Goal: Task Accomplishment & Management: Complete application form

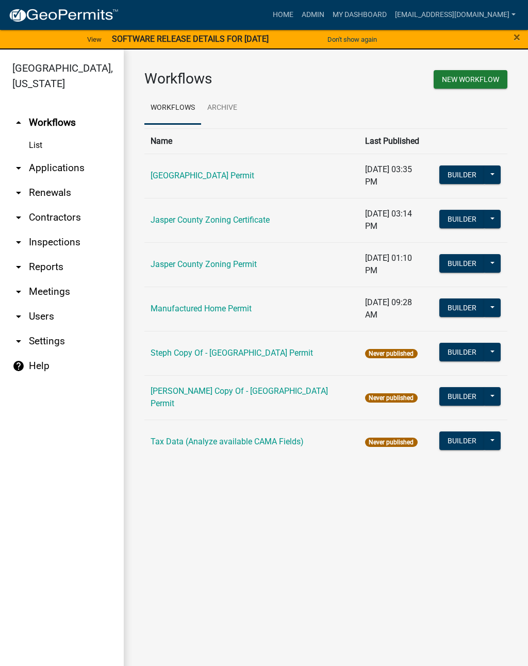
click at [64, 167] on link "arrow_drop_down Applications" at bounding box center [62, 168] width 124 height 25
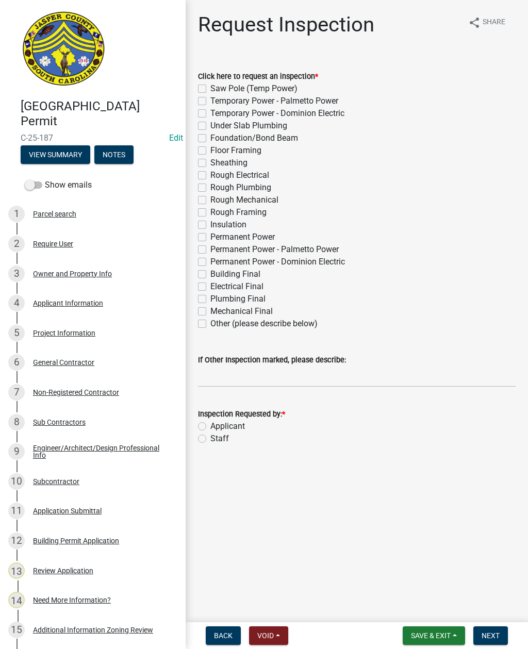
click at [210, 161] on label "Sheathing" at bounding box center [228, 163] width 37 height 12
click at [210, 161] on input "Sheathing" at bounding box center [213, 160] width 7 height 7
checkbox input "true"
checkbox input "false"
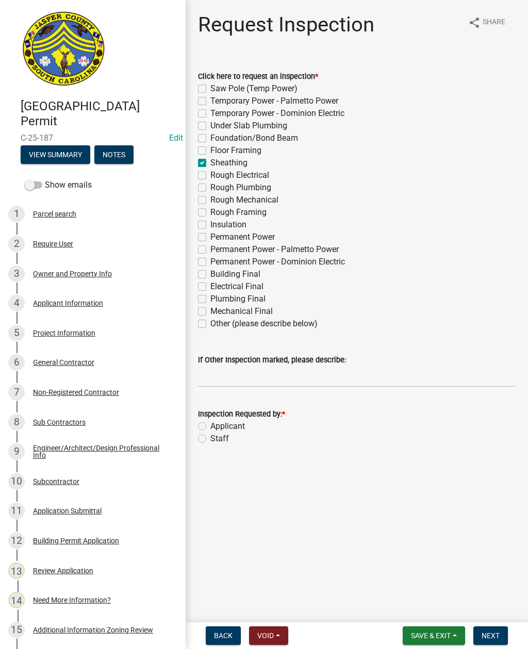
checkbox input "false"
checkbox input "true"
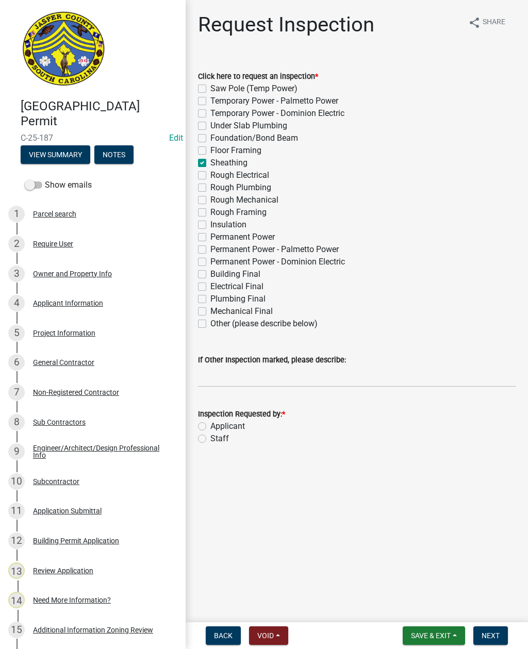
checkbox input "false"
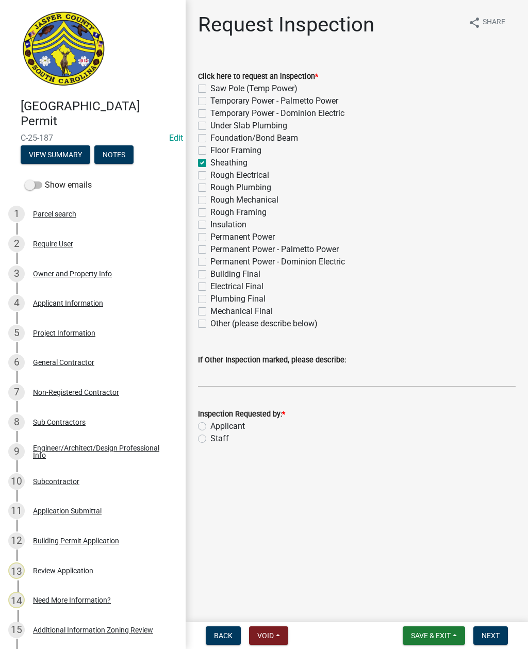
checkbox input "false"
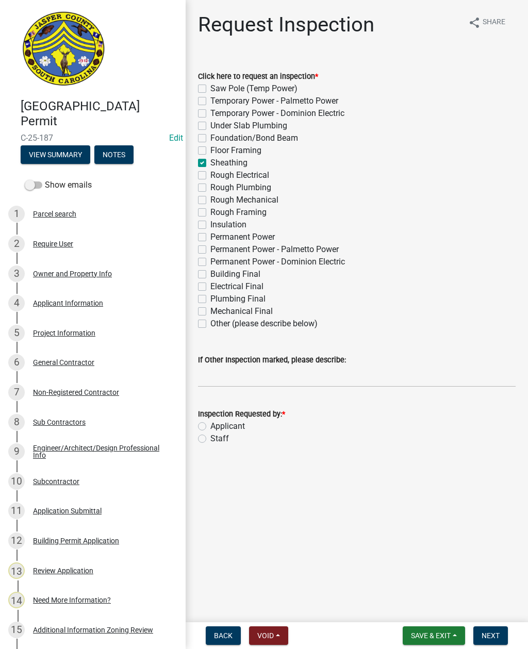
checkbox input "false"
click at [241, 377] on input "If Other Inspection marked, please describe:" at bounding box center [356, 376] width 317 height 21
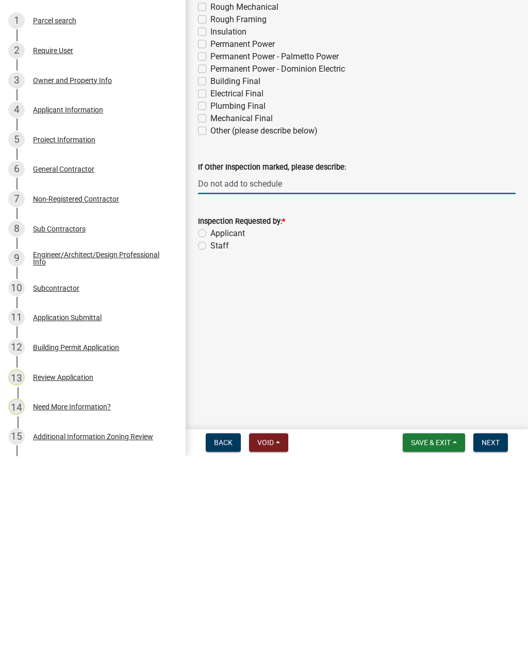
type input "Do not add to schedule"
click at [210, 432] on label "Staff" at bounding box center [219, 438] width 19 height 12
click at [210, 432] on input "Staff" at bounding box center [213, 435] width 7 height 7
radio input "true"
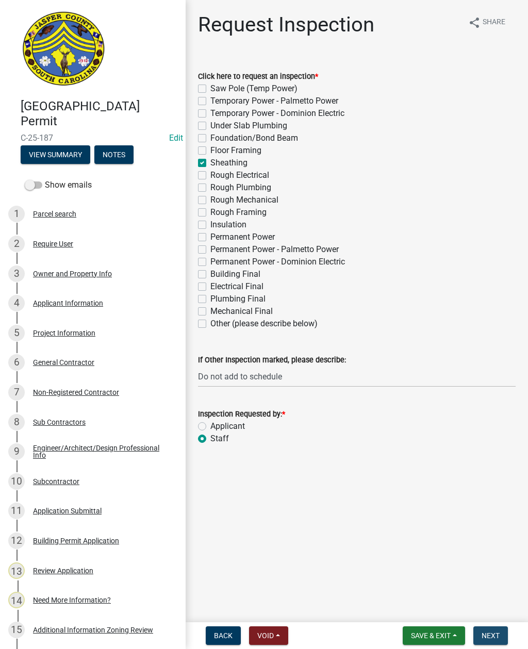
click at [490, 633] on span "Next" at bounding box center [490, 635] width 18 height 8
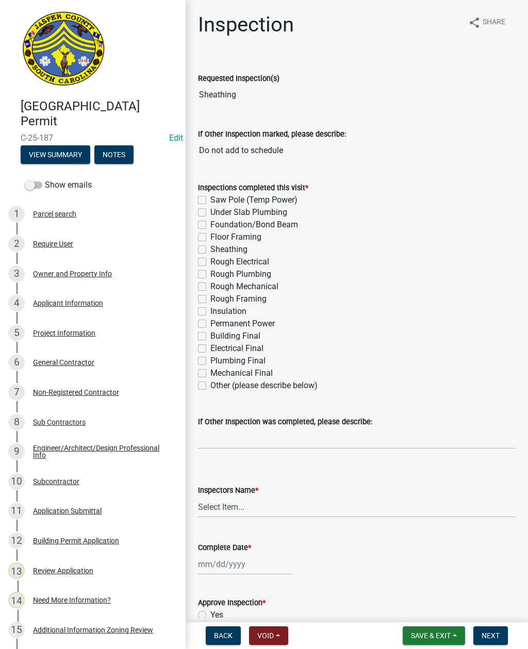
click at [210, 246] on label "Sheathing" at bounding box center [228, 249] width 37 height 12
click at [210, 246] on input "Sheathing" at bounding box center [213, 246] width 7 height 7
checkbox input "true"
checkbox input "false"
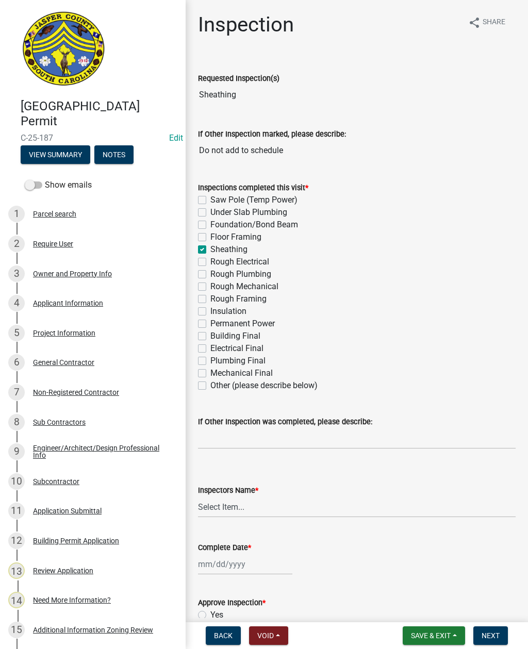
checkbox input "false"
checkbox input "true"
checkbox input "false"
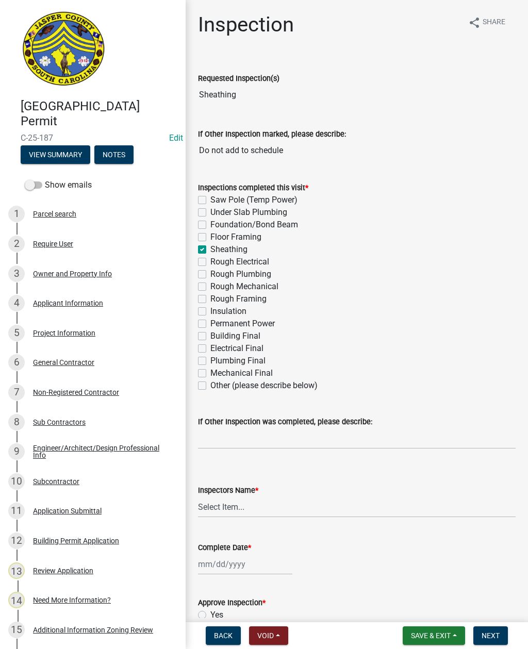
checkbox input "false"
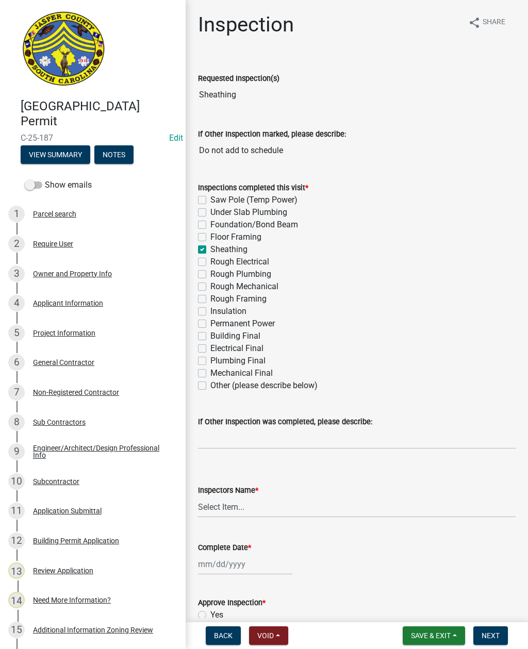
checkbox input "false"
click at [233, 511] on select "Select Item... [EMAIL_ADDRESS][DOMAIN_NAME] ([PERSON_NAME] ) rcampbell ([PERSON…" at bounding box center [356, 506] width 317 height 21
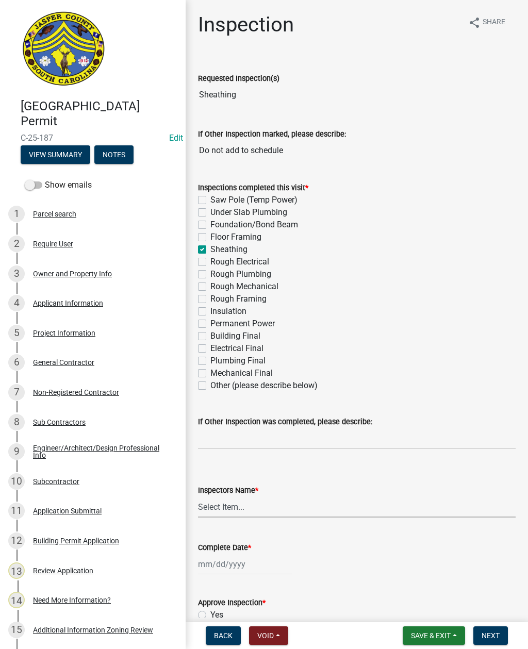
select select "2d9ba1e5-2fdd-4b15-98d0-073dcbeb5880"
click at [249, 558] on div at bounding box center [245, 564] width 94 height 21
select select "9"
select select "2025"
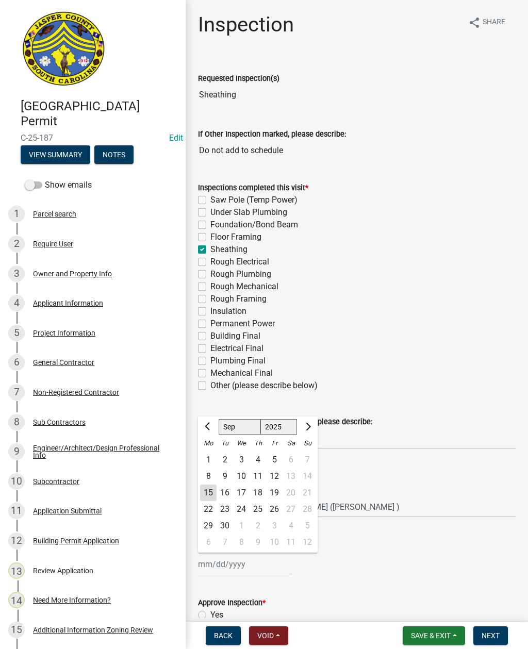
click at [206, 493] on div "15" at bounding box center [208, 492] width 16 height 16
type input "[DATE]"
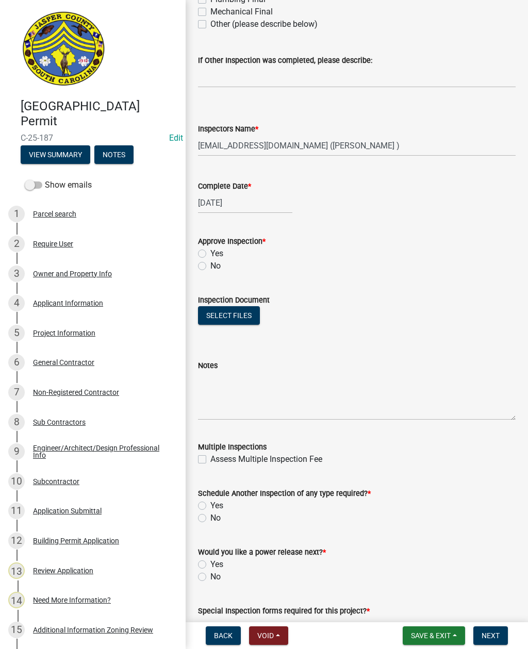
scroll to position [361, 0]
click at [210, 255] on label "Yes" at bounding box center [216, 253] width 13 height 12
click at [210, 254] on input "Yes" at bounding box center [213, 250] width 7 height 7
radio input "true"
click at [210, 504] on label "Yes" at bounding box center [216, 505] width 13 height 12
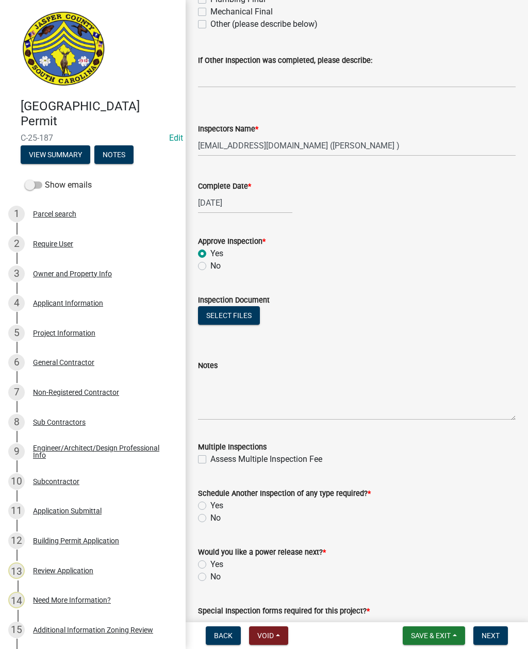
click at [210, 504] on input "Yes" at bounding box center [213, 502] width 7 height 7
radio input "true"
click at [210, 578] on label "No" at bounding box center [215, 577] width 10 height 12
click at [210, 577] on input "No" at bounding box center [213, 574] width 7 height 7
radio input "true"
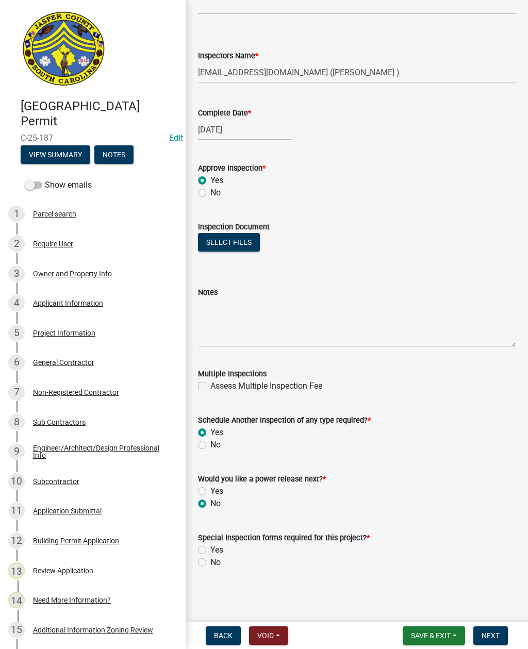
scroll to position [434, 0]
click at [210, 560] on label "No" at bounding box center [215, 562] width 10 height 12
click at [210, 560] on input "No" at bounding box center [213, 559] width 7 height 7
radio input "true"
click at [493, 632] on span "Next" at bounding box center [490, 635] width 18 height 8
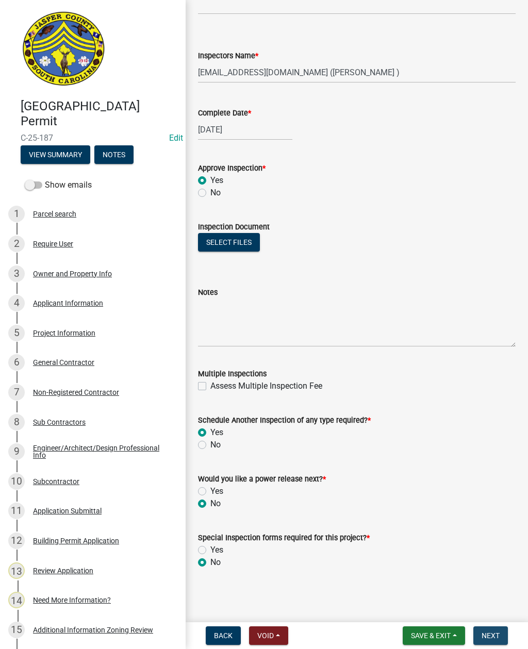
scroll to position [0, 0]
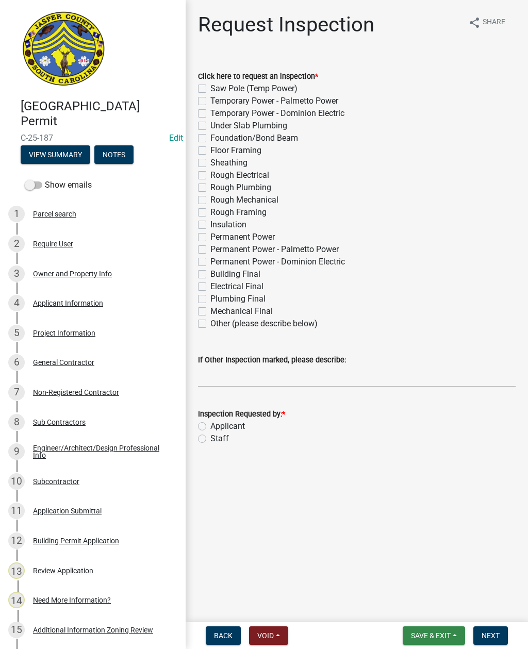
click at [419, 642] on button "Save & Exit" at bounding box center [434, 635] width 62 height 19
click at [424, 596] on button "Save & Exit" at bounding box center [423, 608] width 82 height 25
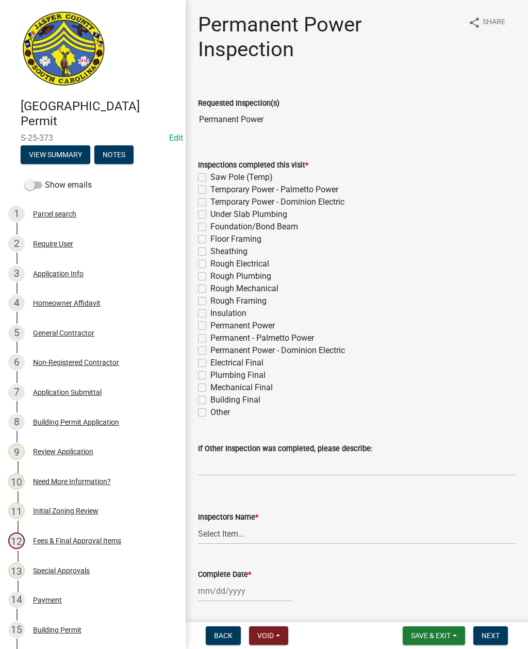
click at [210, 329] on label "Permanent Power" at bounding box center [242, 326] width 64 height 12
click at [210, 326] on input "Permanent Power" at bounding box center [213, 323] width 7 height 7
checkbox input "true"
checkbox input "false"
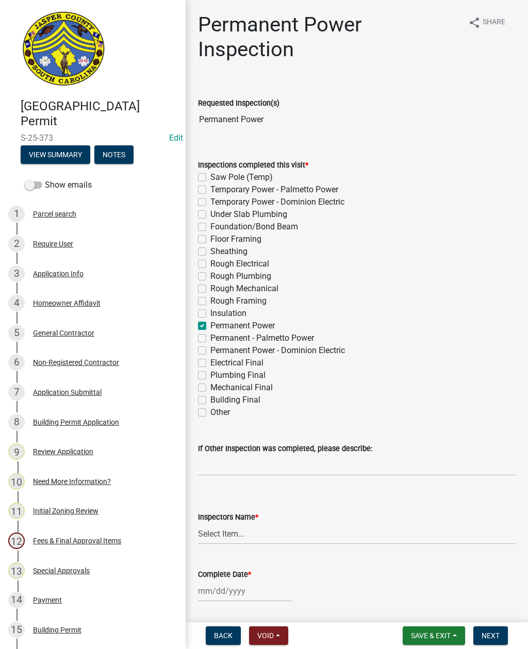
checkbox input "false"
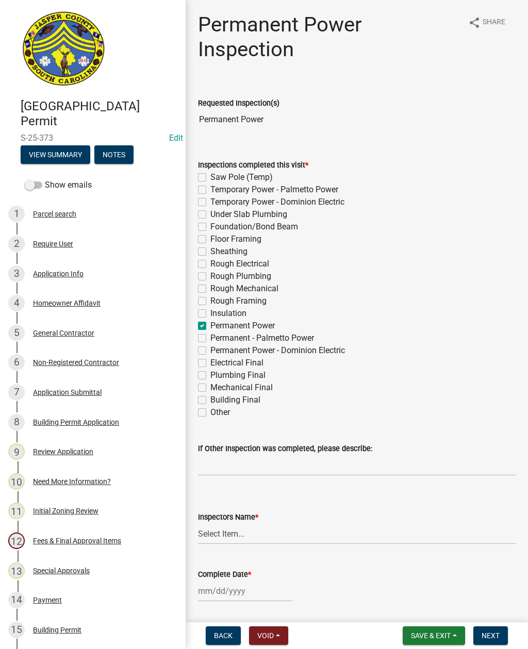
checkbox input "false"
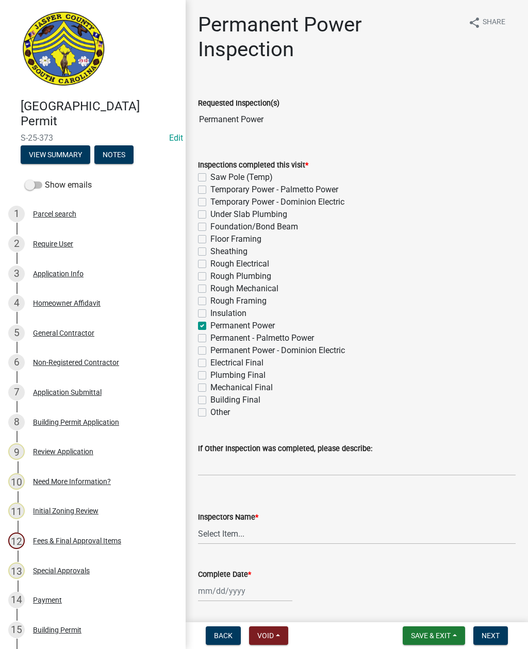
checkbox input "true"
checkbox input "false"
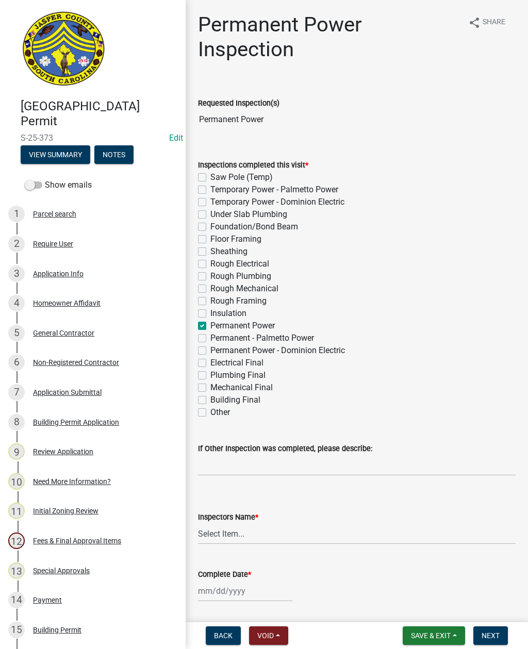
checkbox input "false"
click at [243, 535] on select "Select Item... [EMAIL_ADDRESS][DOMAIN_NAME] ([PERSON_NAME] ) rcampbell ([PERSON…" at bounding box center [356, 533] width 317 height 21
select select "2d9ba1e5-2fdd-4b15-98d0-073dcbeb5880"
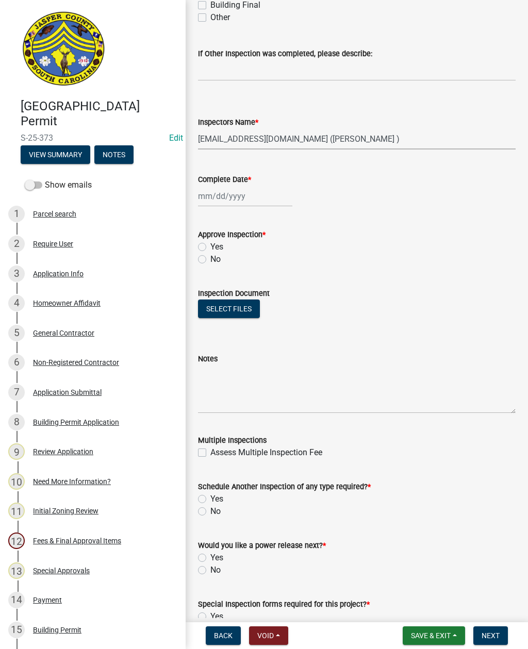
scroll to position [396, 0]
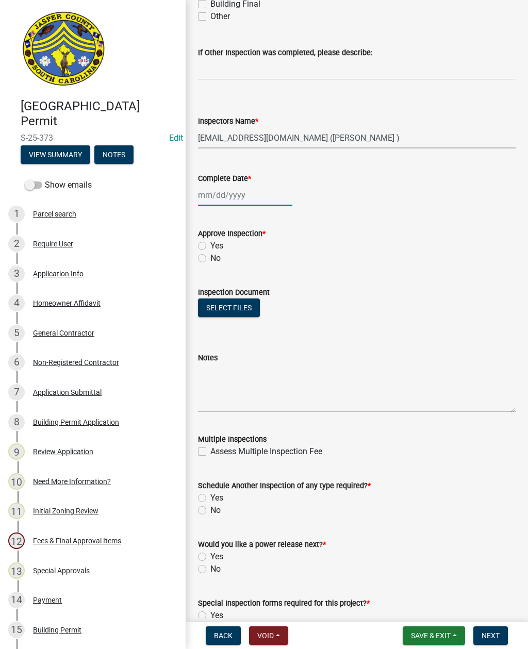
click at [222, 196] on div at bounding box center [245, 195] width 94 height 21
select select "9"
select select "2025"
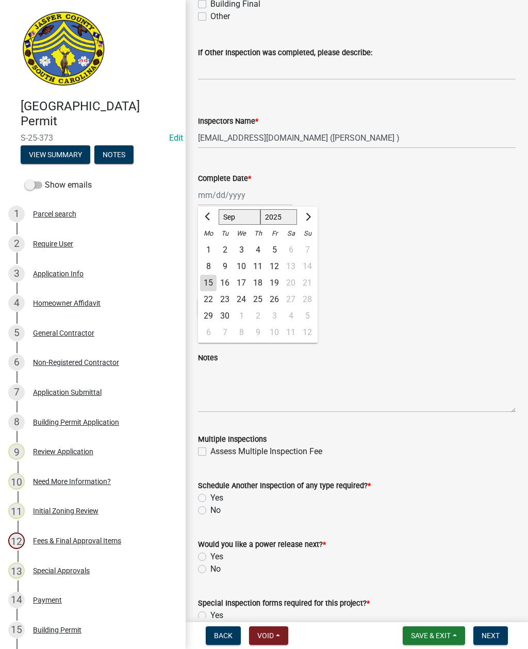
click at [205, 279] on div "15" at bounding box center [208, 283] width 16 height 16
type input "[DATE]"
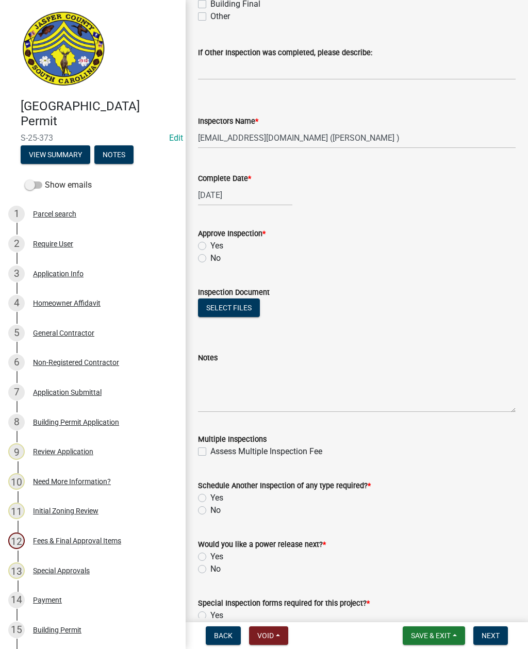
click at [210, 255] on label "No" at bounding box center [215, 258] width 10 height 12
click at [210, 255] on input "No" at bounding box center [213, 255] width 7 height 7
radio input "true"
click at [233, 376] on textarea "Notes" at bounding box center [356, 388] width 317 height 48
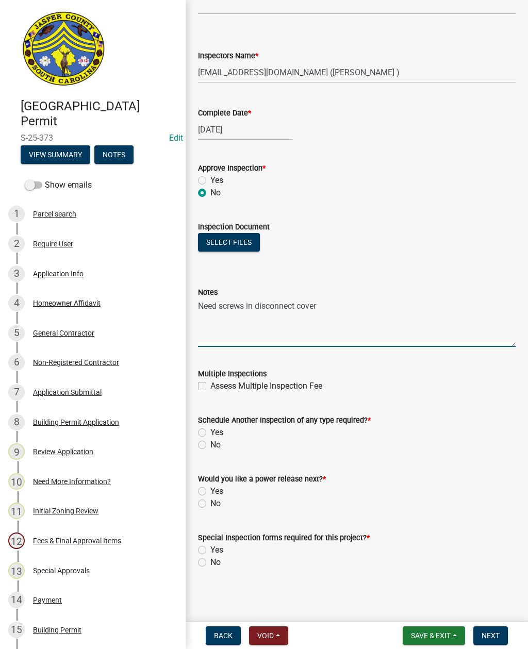
scroll to position [461, 0]
type textarea "Need screws in disconnect cover"
click at [210, 433] on label "Yes" at bounding box center [216, 432] width 13 height 12
click at [210, 433] on input "Yes" at bounding box center [213, 429] width 7 height 7
radio input "true"
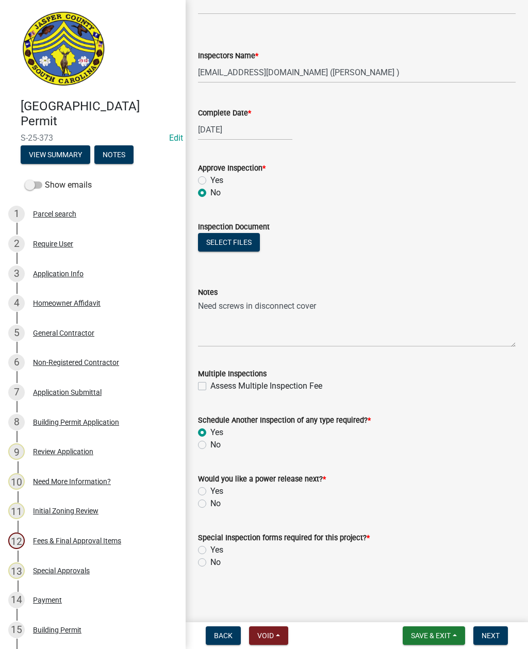
click at [210, 504] on label "No" at bounding box center [215, 503] width 10 height 12
click at [210, 504] on input "No" at bounding box center [213, 500] width 7 height 7
radio input "true"
click at [210, 563] on label "No" at bounding box center [215, 562] width 10 height 12
click at [210, 563] on input "No" at bounding box center [213, 559] width 7 height 7
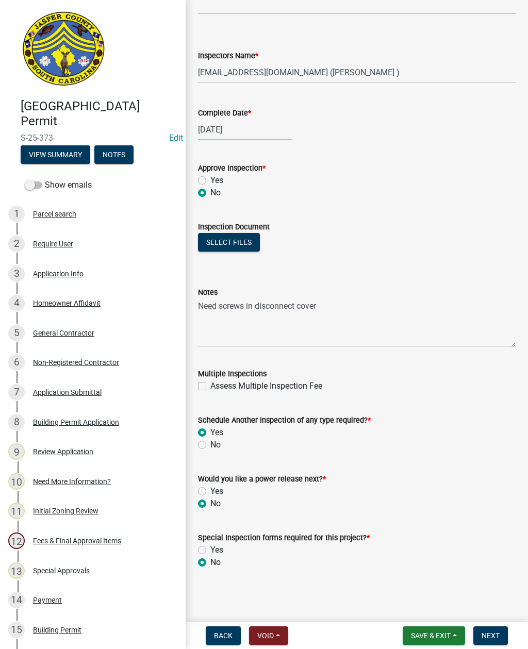
radio input "true"
click at [485, 628] on button "Next" at bounding box center [490, 635] width 35 height 19
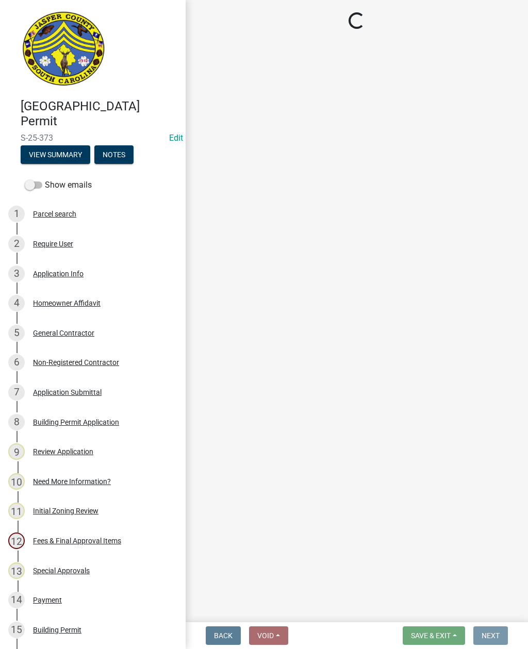
scroll to position [0, 0]
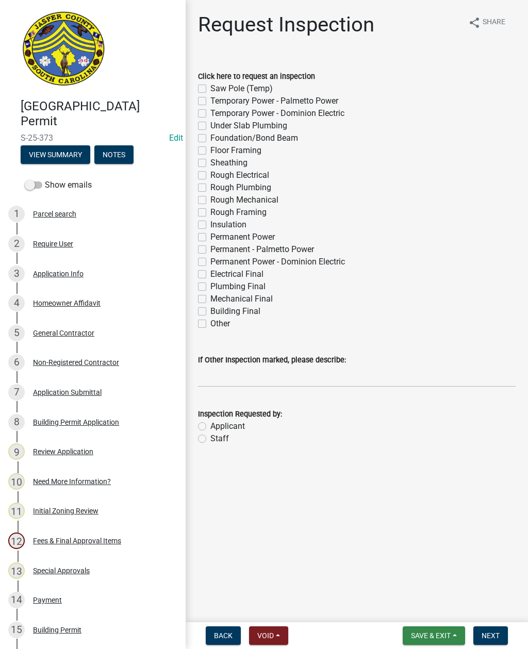
click at [425, 640] on button "Save & Exit" at bounding box center [434, 635] width 62 height 19
click at [414, 608] on button "Save & Exit" at bounding box center [423, 608] width 82 height 25
